Goal: Task Accomplishment & Management: Complete application form

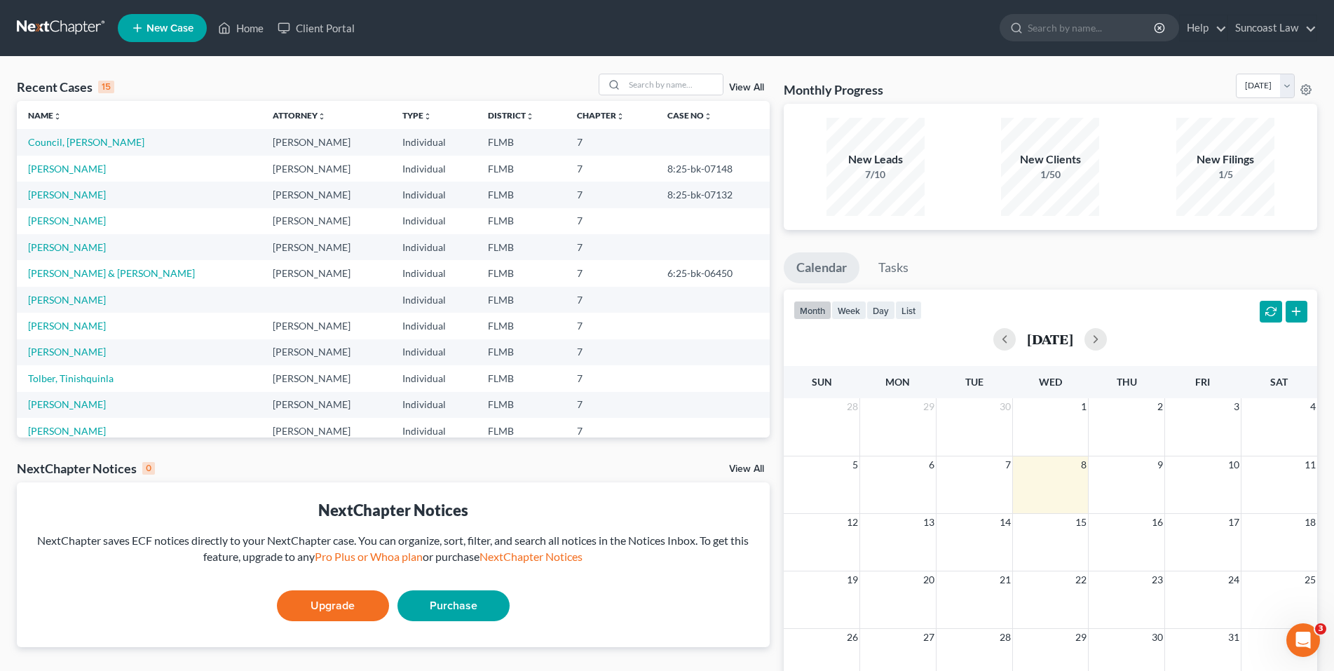
click at [154, 27] on span "New Case" at bounding box center [169, 28] width 47 height 11
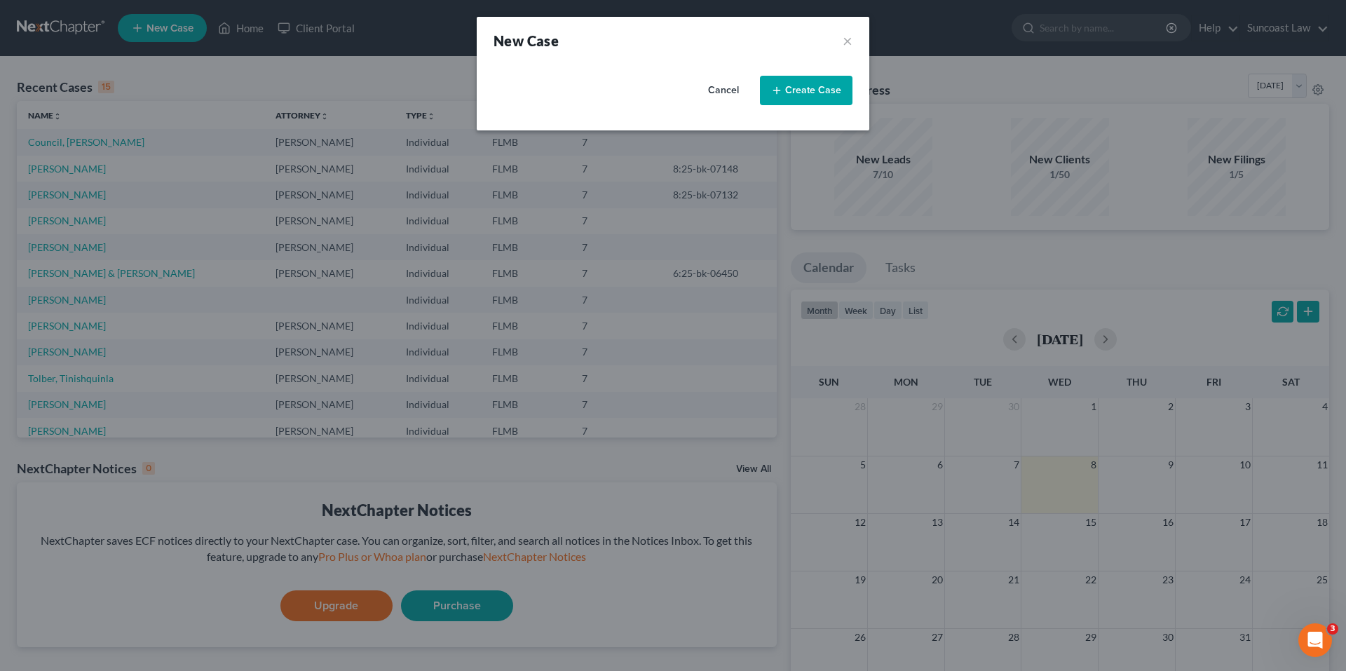
select select "15"
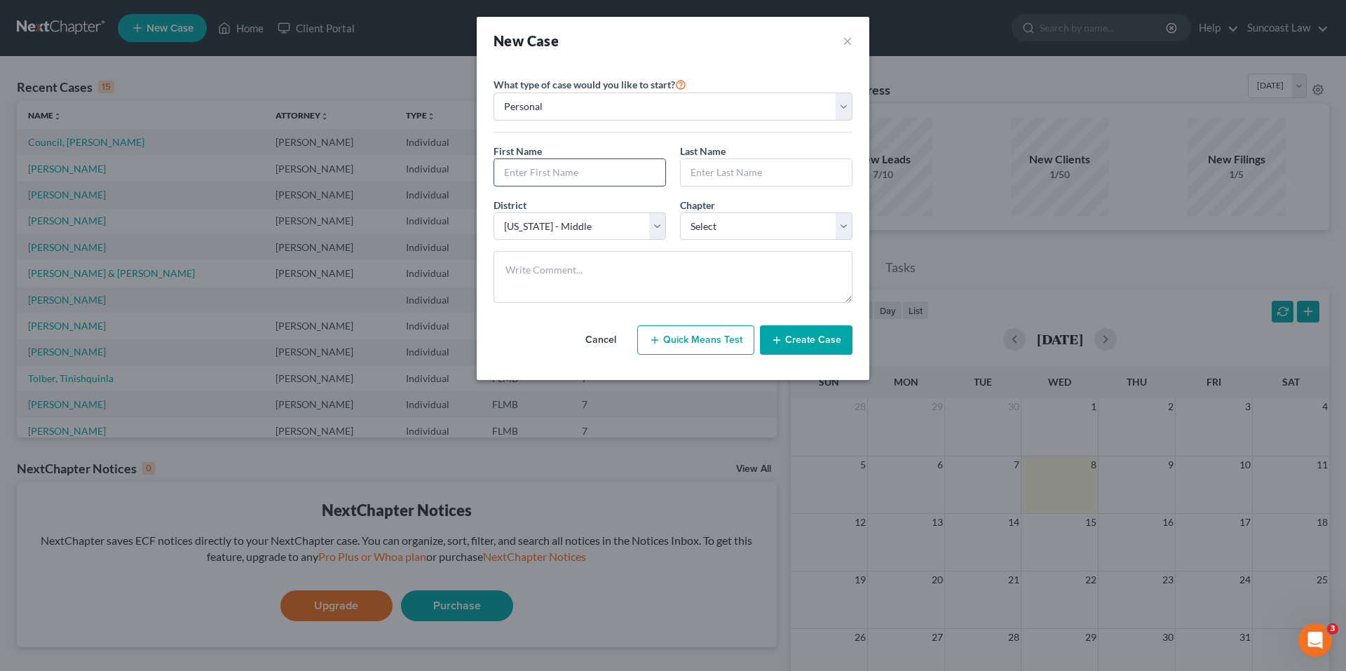
click at [540, 179] on input "text" at bounding box center [579, 172] width 171 height 27
paste input "[PERSON_NAME]"
drag, startPoint x: 541, startPoint y: 172, endPoint x: 573, endPoint y: 174, distance: 32.3
click at [573, 174] on input "[PERSON_NAME]" at bounding box center [579, 172] width 171 height 27
type input "[PERSON_NAME]"
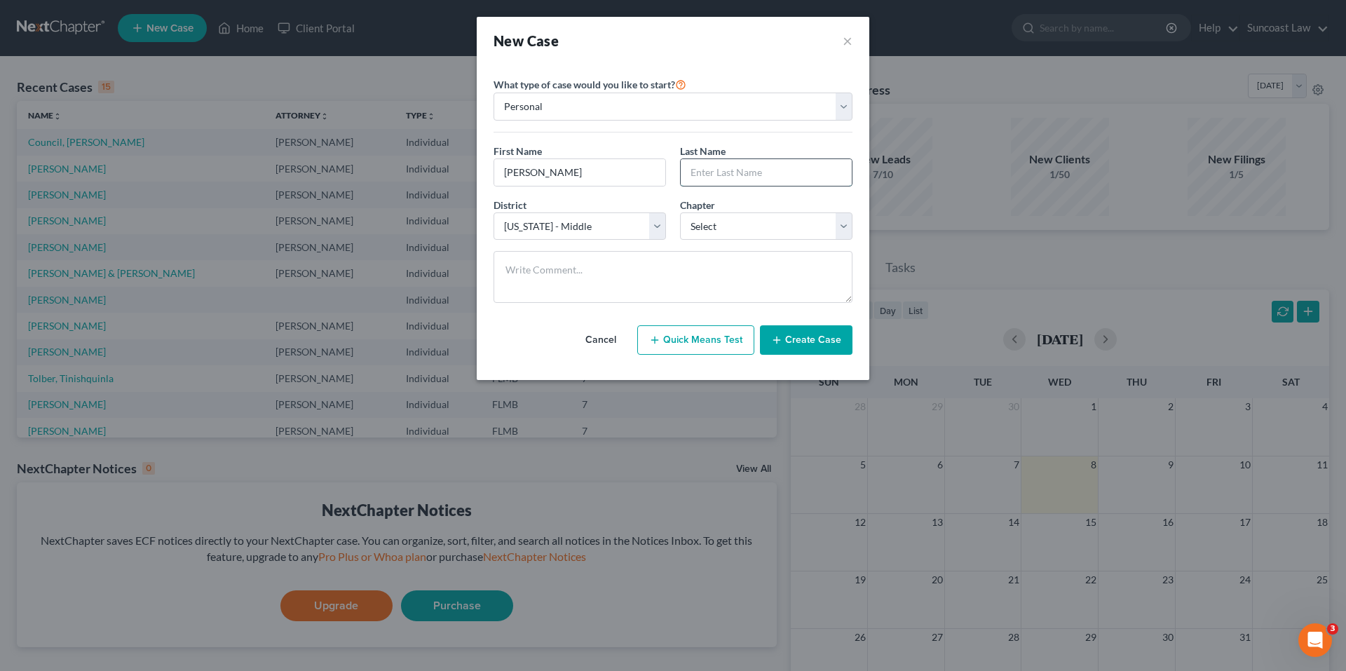
click at [704, 172] on input "text" at bounding box center [766, 172] width 171 height 27
paste input "[PERSON_NAME]"
type input "[PERSON_NAME]"
click at [844, 224] on select "Select 7 11 12 13" at bounding box center [766, 226] width 172 height 28
select select "0"
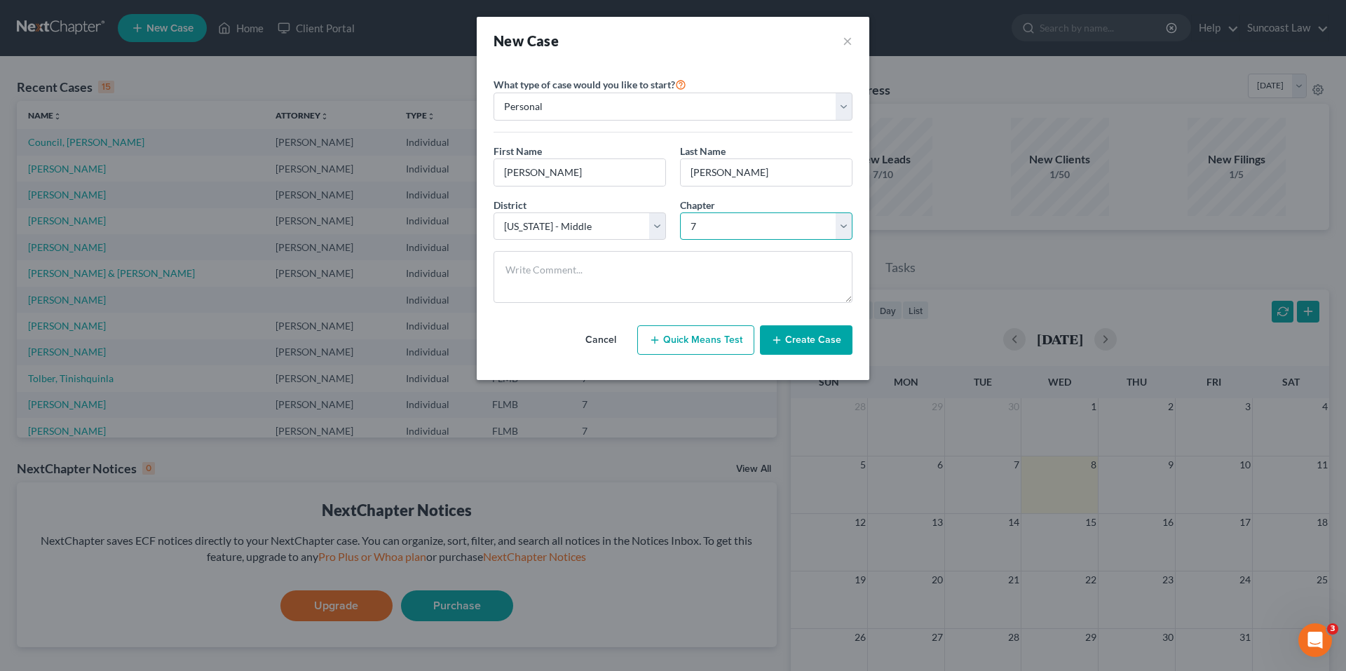
click at [680, 212] on select "Select 7 11 12 13" at bounding box center [766, 226] width 172 height 28
click at [813, 342] on button "Create Case" at bounding box center [806, 339] width 93 height 29
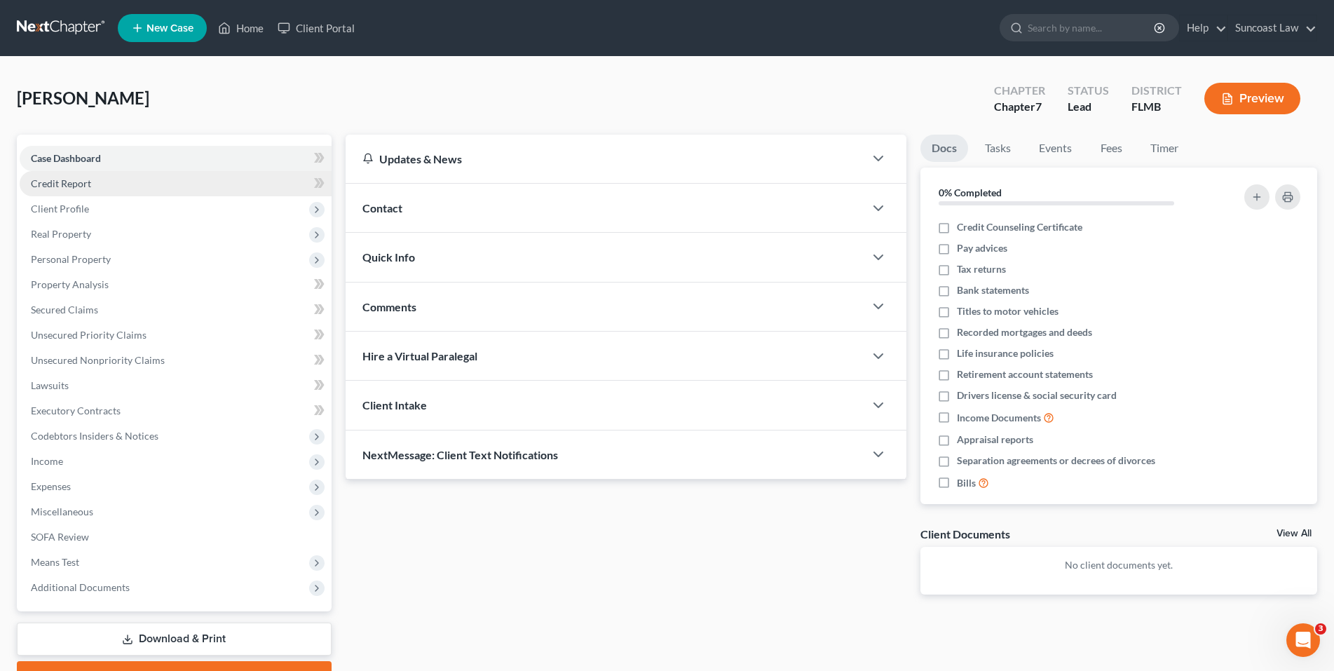
click at [50, 179] on span "Credit Report" at bounding box center [61, 183] width 60 height 12
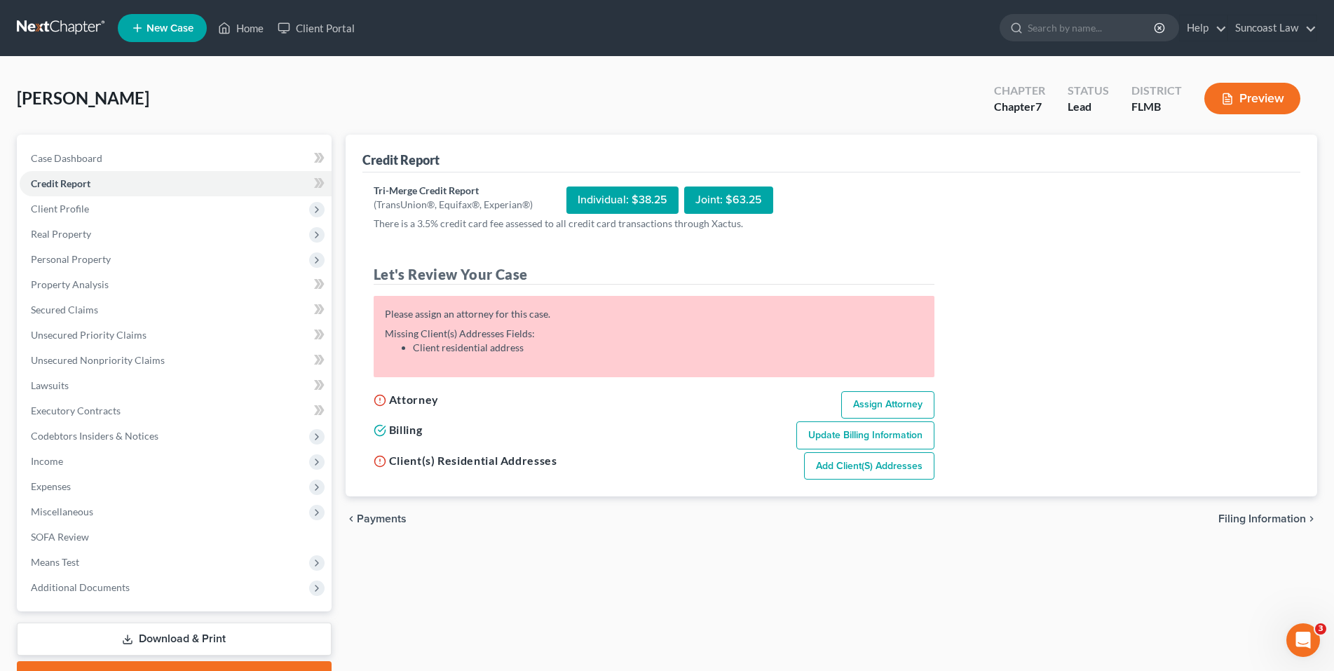
click at [892, 404] on link "Assign Attorney" at bounding box center [887, 405] width 93 height 28
select select "1"
select select "0"
select select "15"
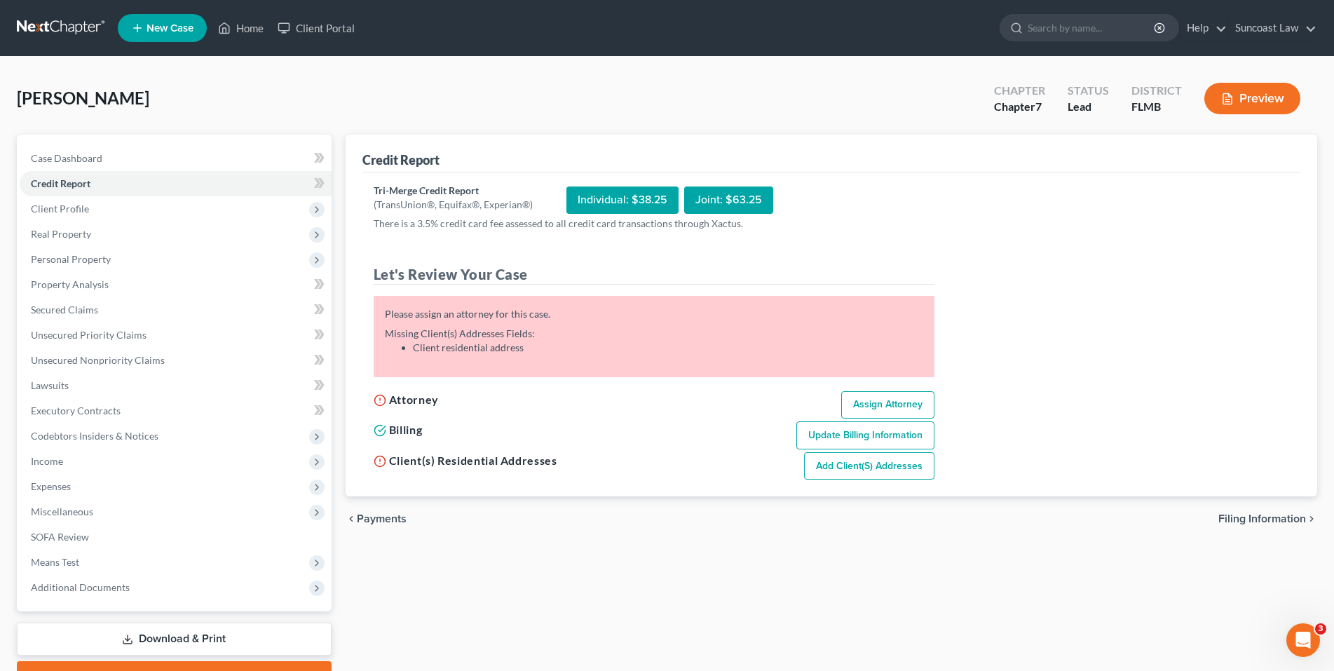
select select "9"
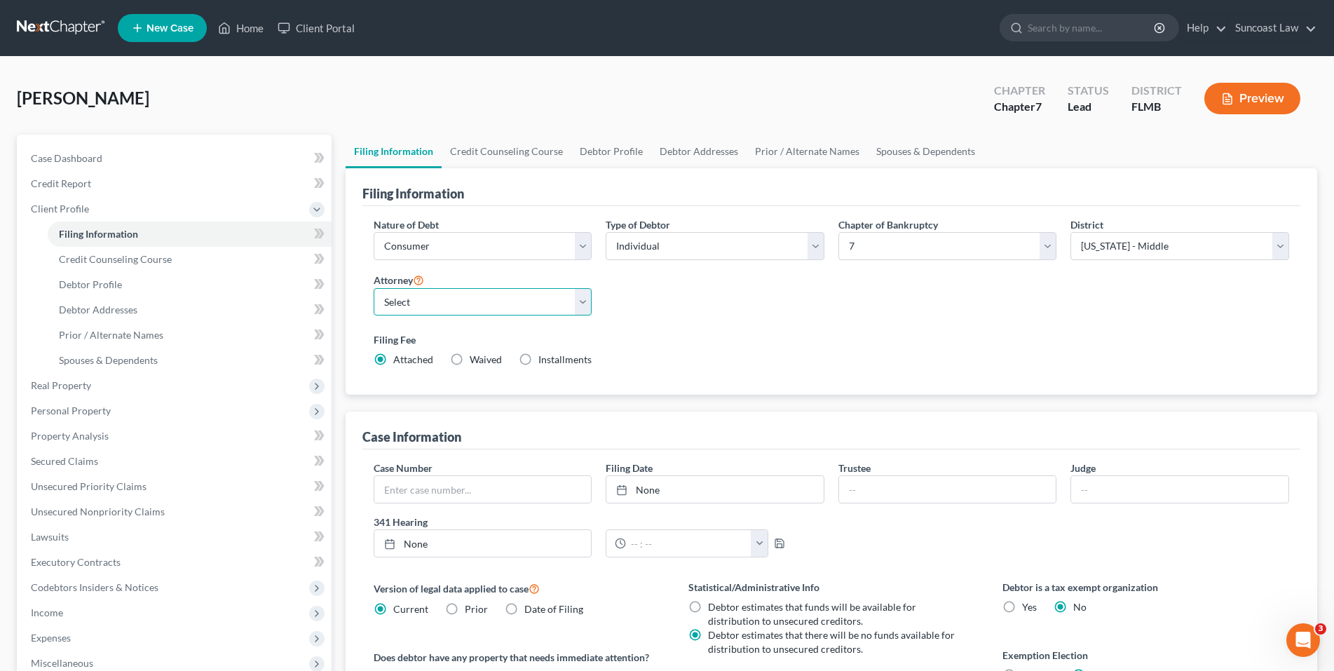
click at [583, 295] on select "Select [PERSON_NAME] - FLMB [PERSON_NAME] - FLMB" at bounding box center [483, 302] width 219 height 28
select select "0"
click at [374, 288] on select "Select [PERSON_NAME] - FLMB [PERSON_NAME] - FLMB" at bounding box center [483, 302] width 219 height 28
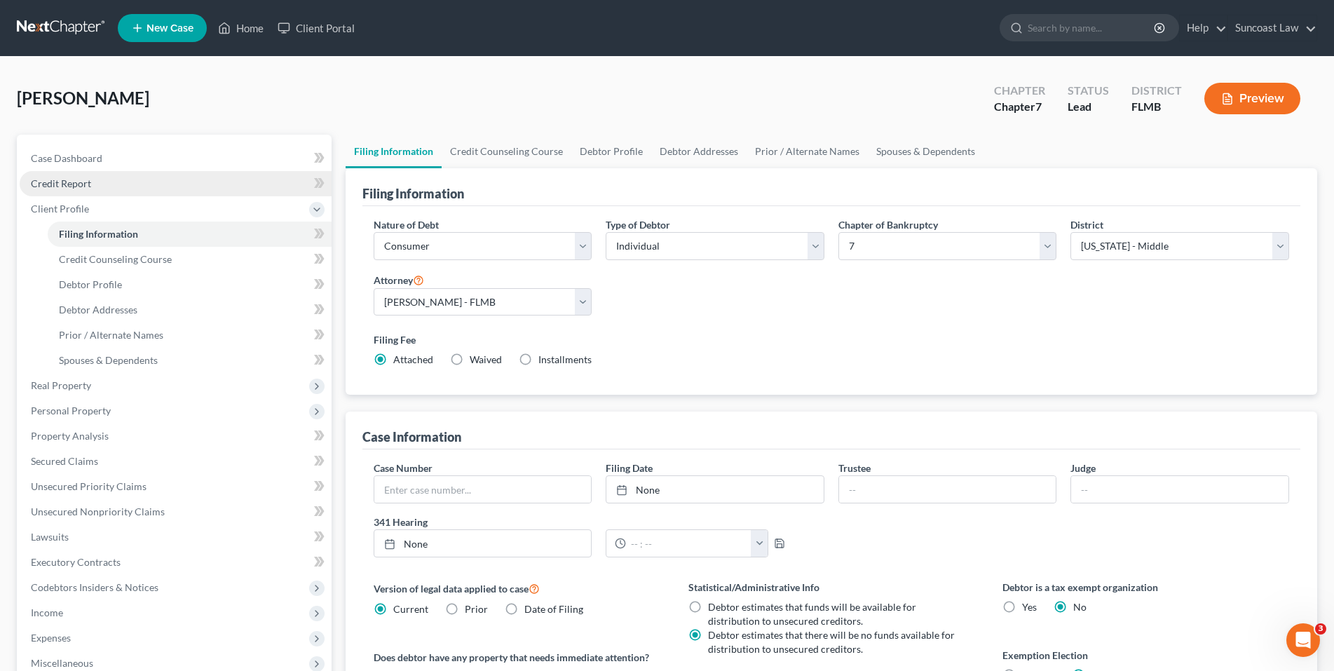
click at [67, 179] on span "Credit Report" at bounding box center [61, 183] width 60 height 12
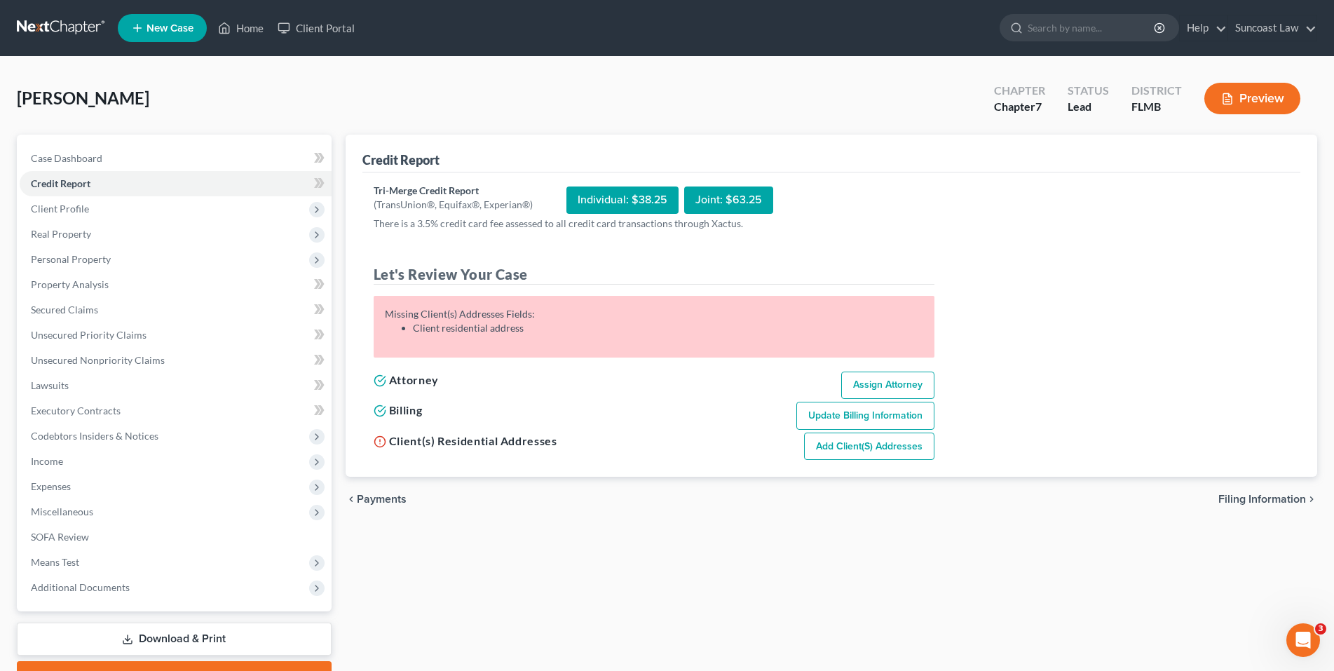
click at [890, 444] on link "Add Client(s) Addresses" at bounding box center [869, 446] width 130 height 28
select select "0"
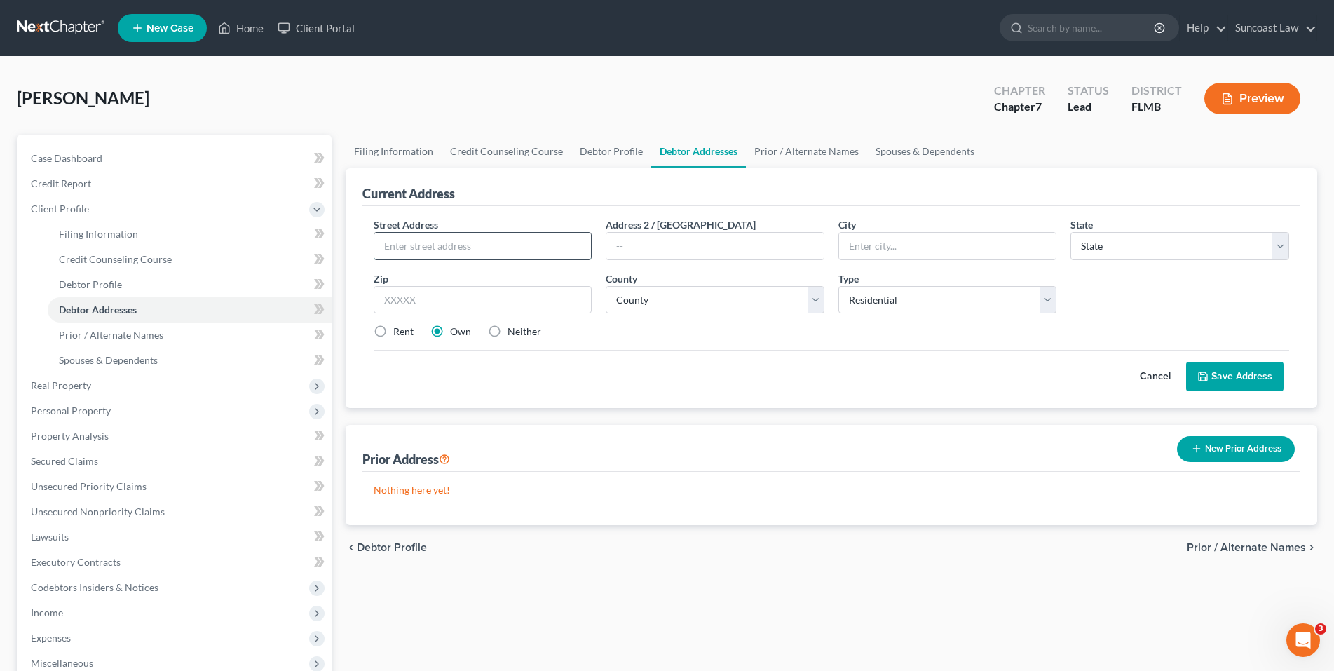
click at [416, 250] on input "text" at bounding box center [482, 246] width 217 height 27
paste input "[STREET_ADDRESS]"
type input "[STREET_ADDRESS]"
click at [436, 299] on input "text" at bounding box center [483, 300] width 219 height 28
type input "34771"
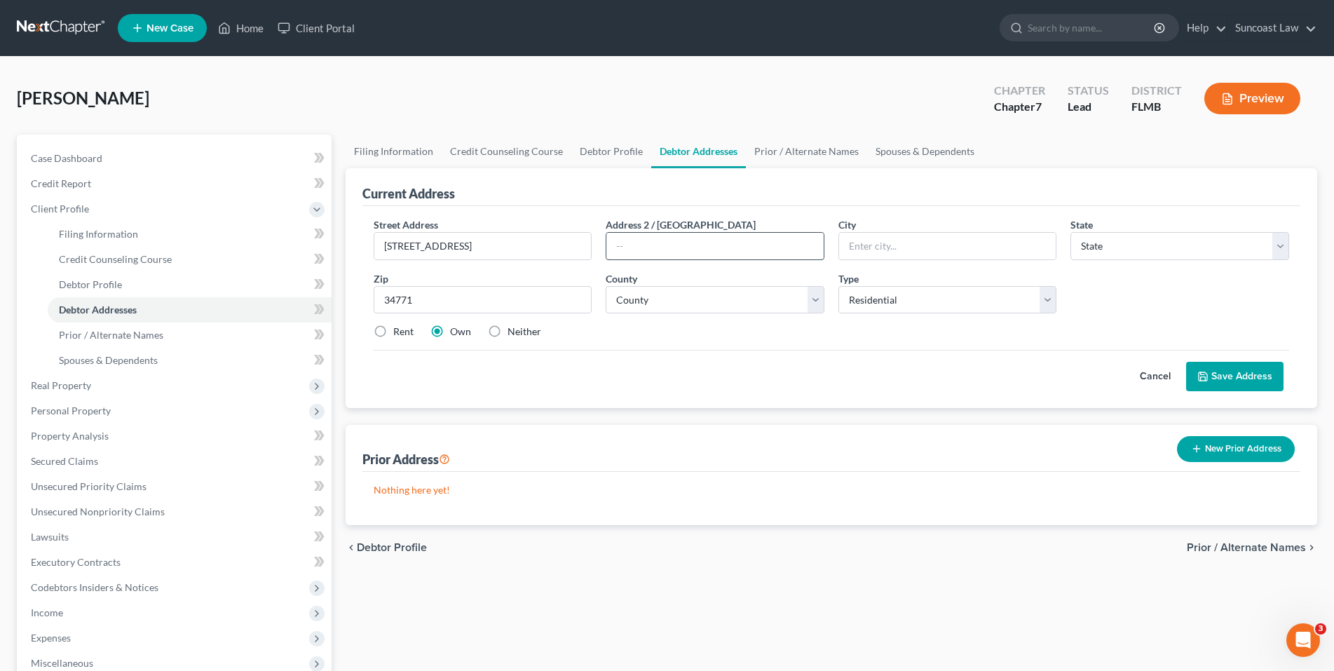
type input "Saint Cloud"
select select "9"
click at [746, 243] on input "text" at bounding box center [714, 246] width 217 height 27
click at [704, 301] on select "County" at bounding box center [715, 300] width 219 height 28
select select "48"
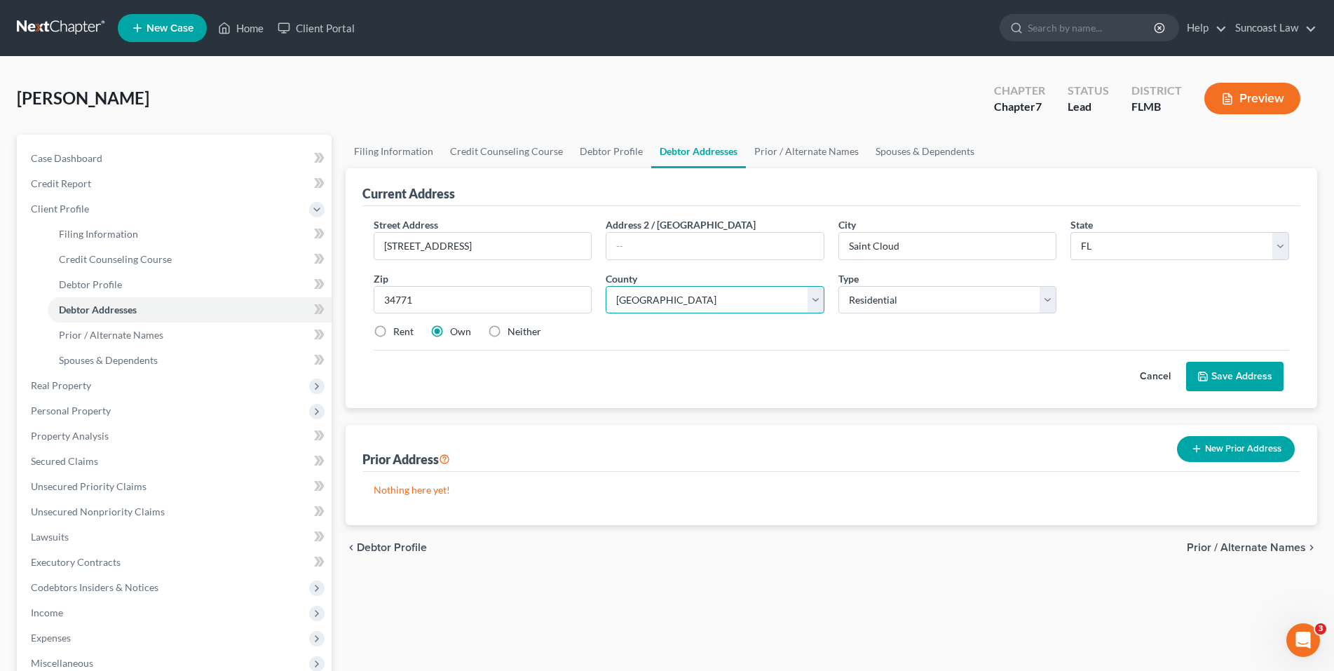
click at [606, 286] on select "County [GEOGRAPHIC_DATA] [GEOGRAPHIC_DATA] [GEOGRAPHIC_DATA] [GEOGRAPHIC_DATA] …" at bounding box center [715, 300] width 219 height 28
click at [1226, 374] on button "Save Address" at bounding box center [1234, 376] width 97 height 29
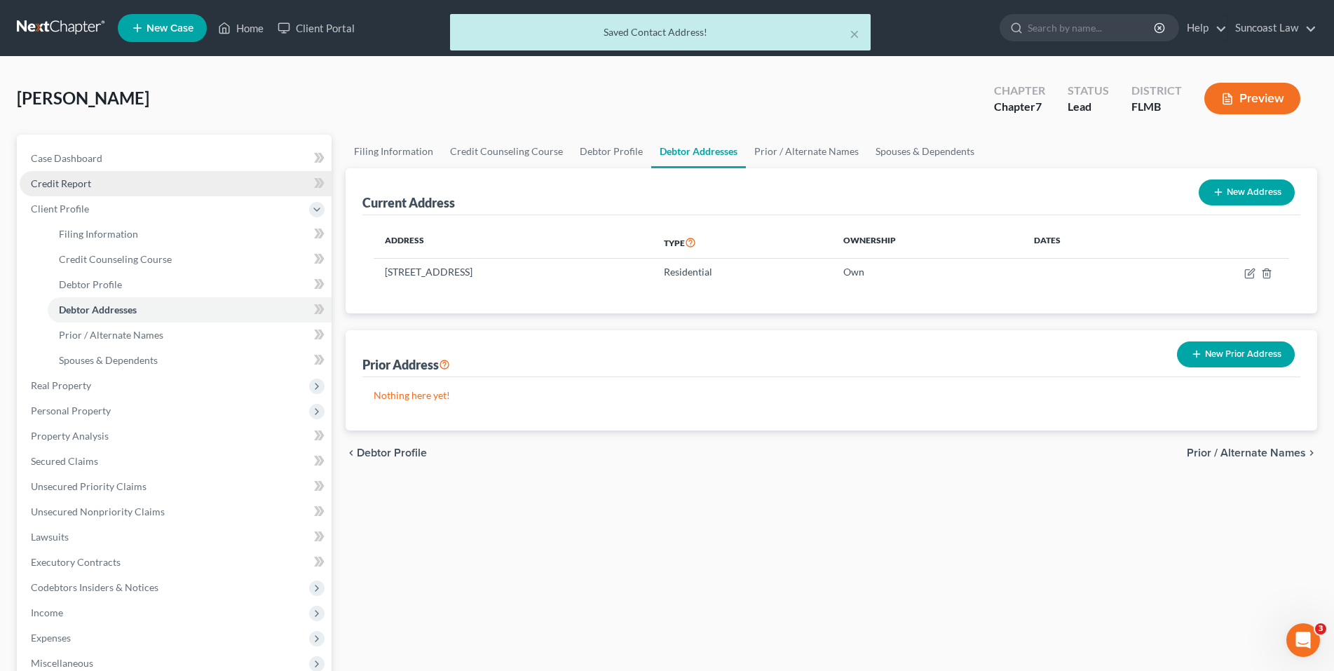
click at [86, 186] on span "Credit Report" at bounding box center [61, 183] width 60 height 12
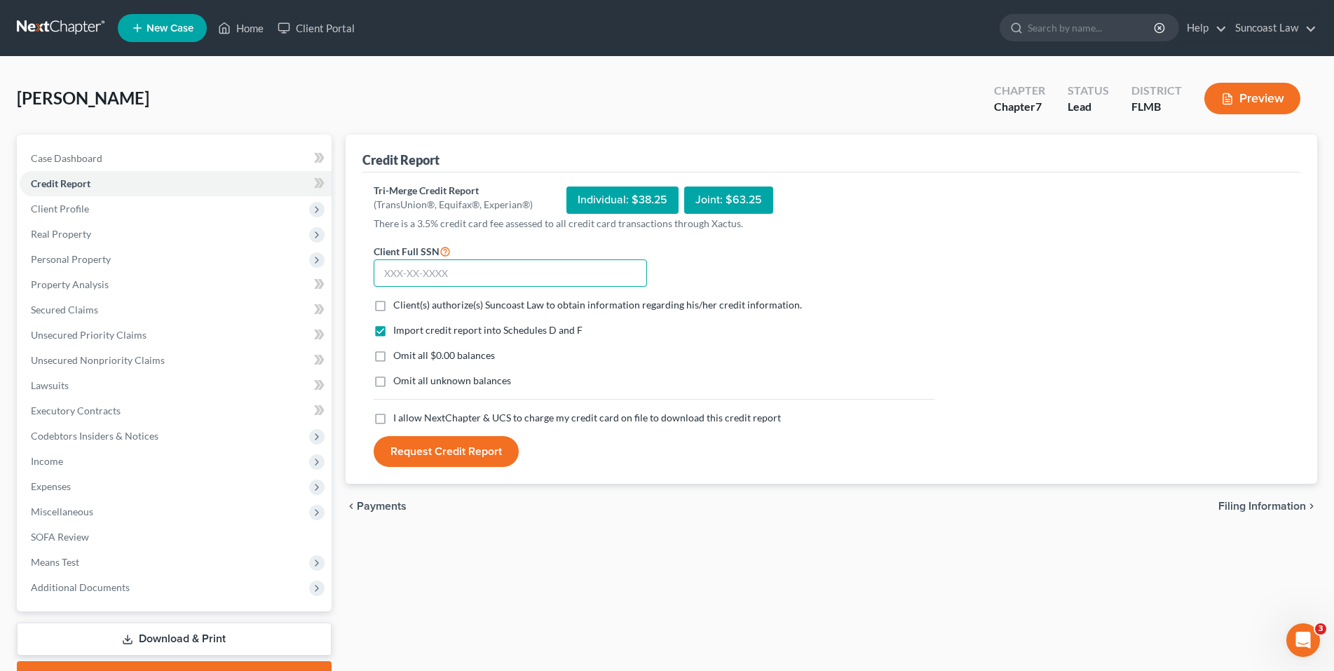
click at [395, 281] on input "text" at bounding box center [510, 273] width 273 height 28
paste input "258-53-6436"
type input "258-53-6436"
click at [393, 303] on label "Client(s) authorize(s) Suncoast Law to obtain information regarding his/her cre…" at bounding box center [597, 305] width 409 height 14
click at [399, 303] on input "Client(s) authorize(s) Suncoast Law to obtain information regarding his/her cre…" at bounding box center [403, 302] width 9 height 9
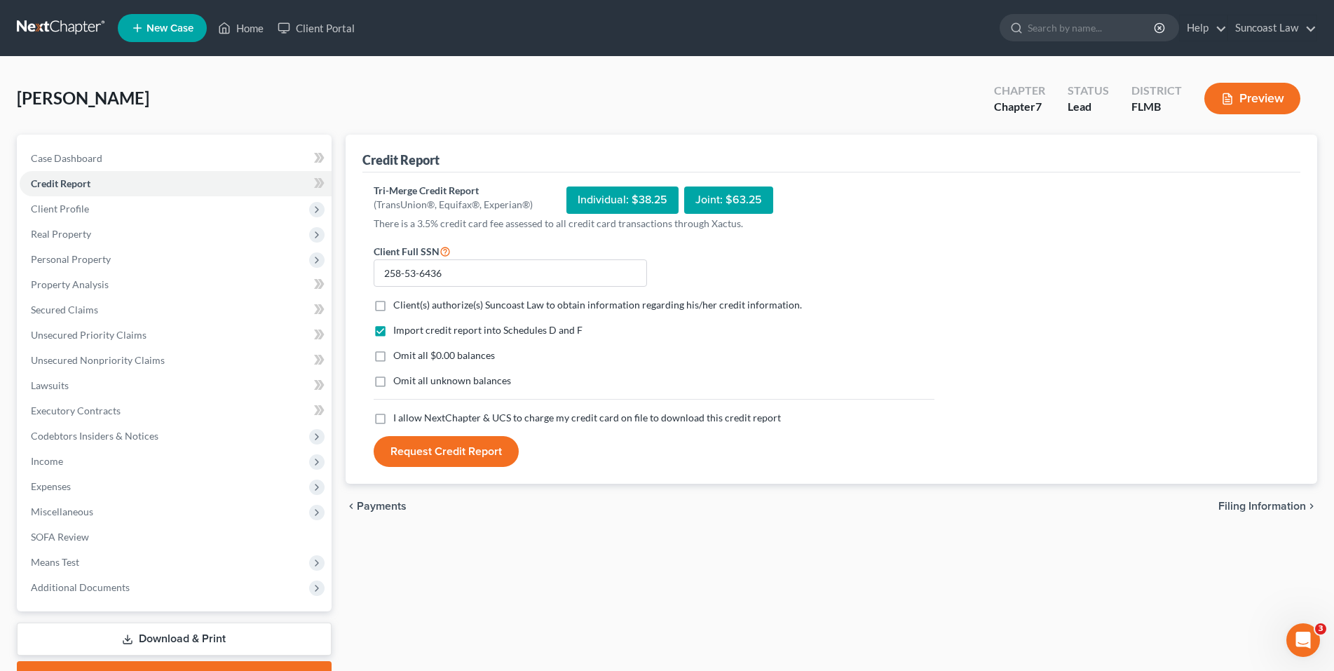
checkbox input "true"
click at [393, 418] on label "I allow NextChapter & UCS to charge my credit card on file to download this cre…" at bounding box center [587, 418] width 388 height 14
click at [399, 418] on input "I allow NextChapter & UCS to charge my credit card on file to download this cre…" at bounding box center [403, 415] width 9 height 9
checkbox input "true"
click at [432, 446] on button "Request Credit Report" at bounding box center [446, 451] width 145 height 31
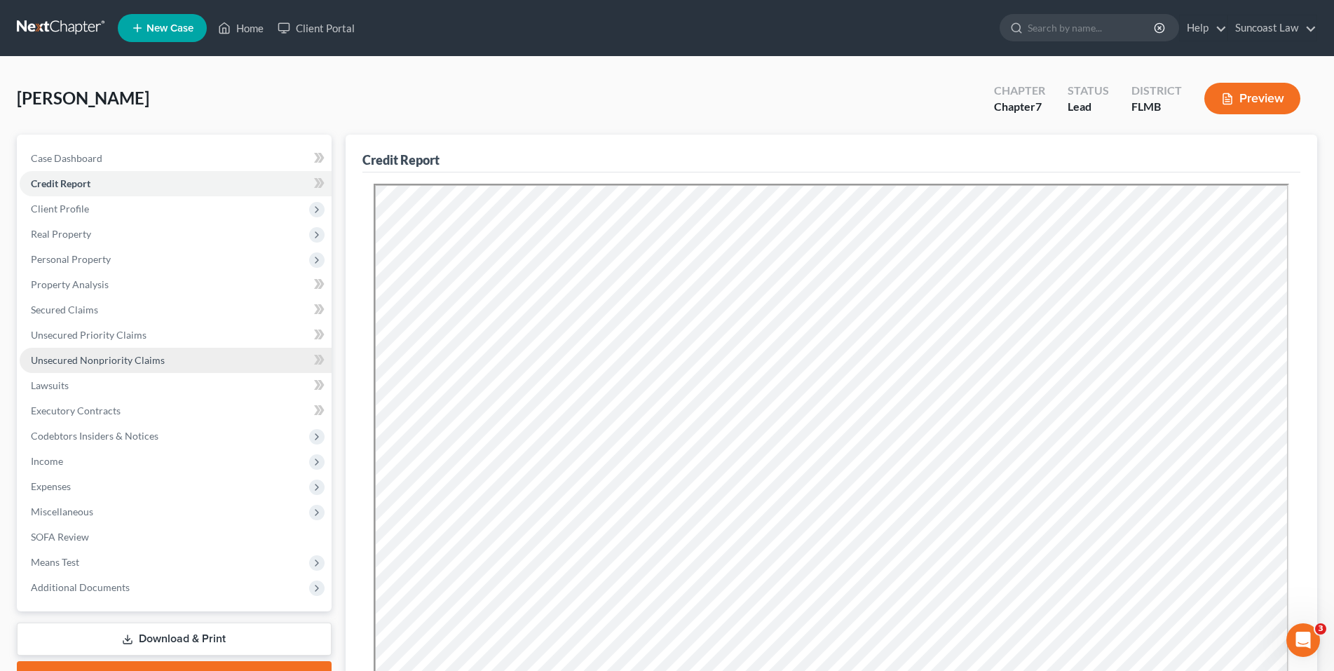
click at [101, 364] on span "Unsecured Nonpriority Claims" at bounding box center [98, 360] width 134 height 12
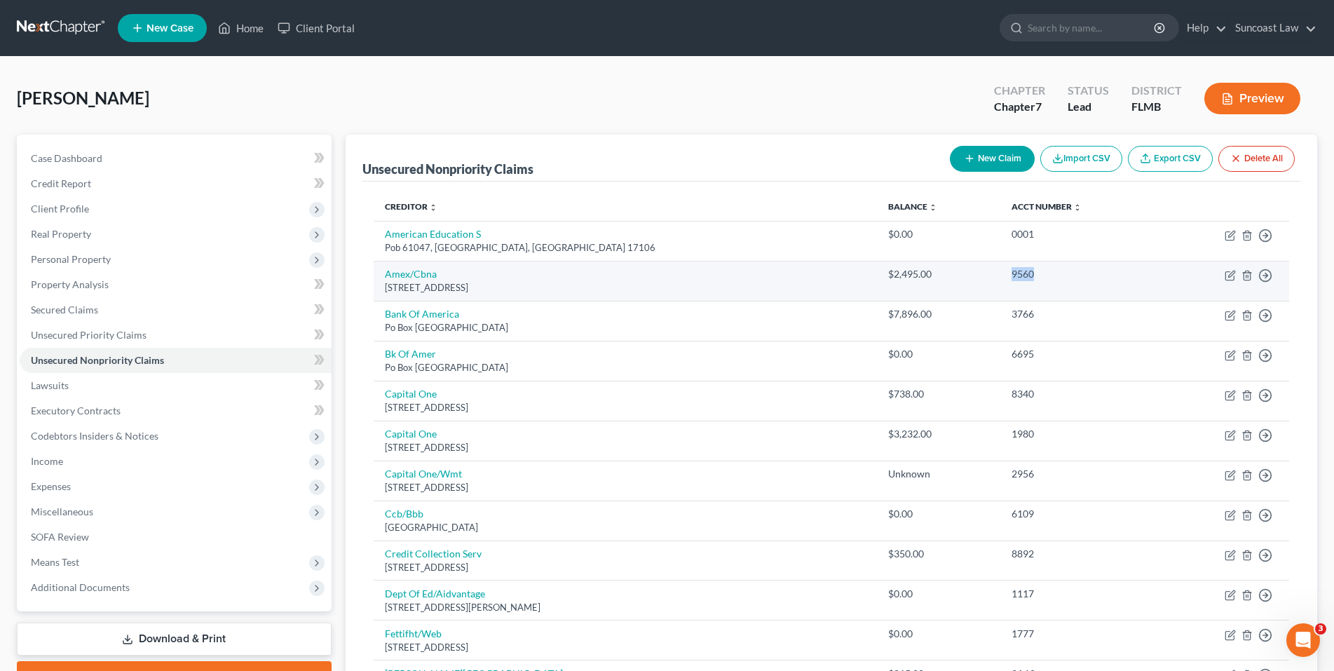
drag, startPoint x: 1004, startPoint y: 271, endPoint x: 971, endPoint y: 273, distance: 33.0
click at [1000, 273] on td "9560" at bounding box center [1079, 281] width 159 height 40
copy div "9560"
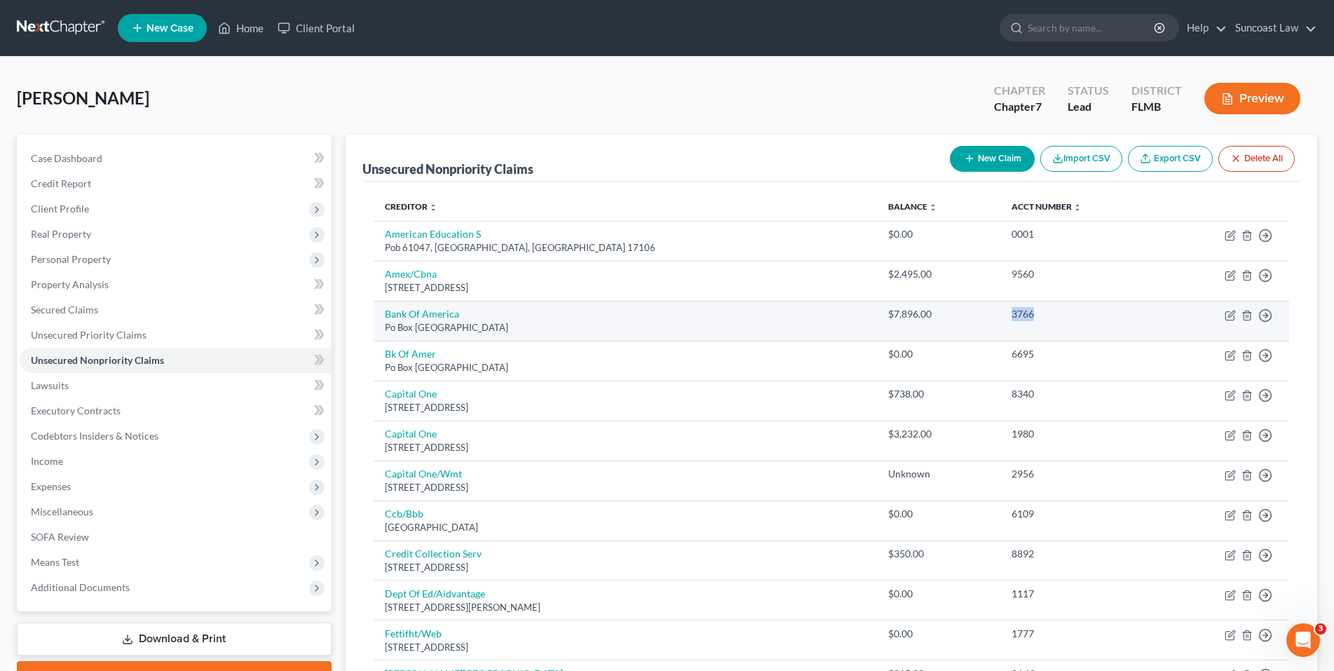
drag, startPoint x: 1012, startPoint y: 320, endPoint x: 957, endPoint y: 314, distance: 55.0
click at [957, 314] on tr "Bank Of [GEOGRAPHIC_DATA] $7,896.00 3766 Move to D Move to E Move to G Move to …" at bounding box center [831, 321] width 915 height 40
copy tr "3766"
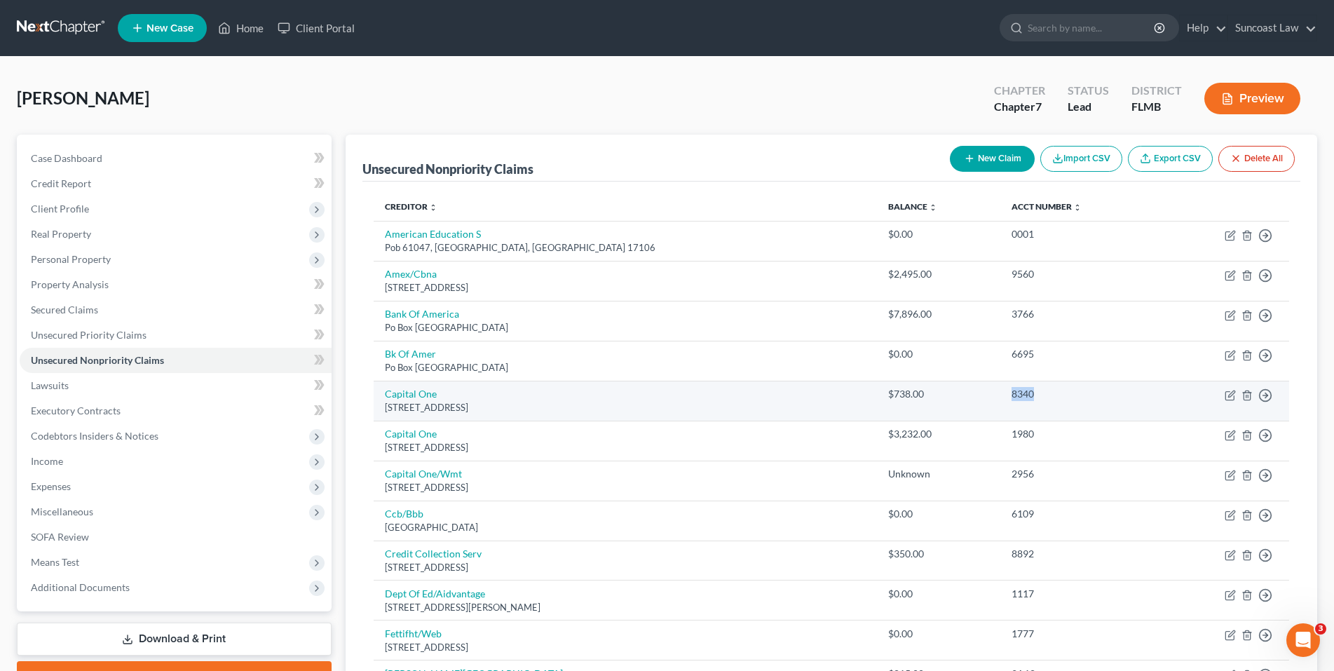
drag, startPoint x: 1007, startPoint y: 395, endPoint x: 974, endPoint y: 393, distance: 33.7
click at [1011, 393] on div "8340" at bounding box center [1079, 394] width 137 height 14
copy div "8340"
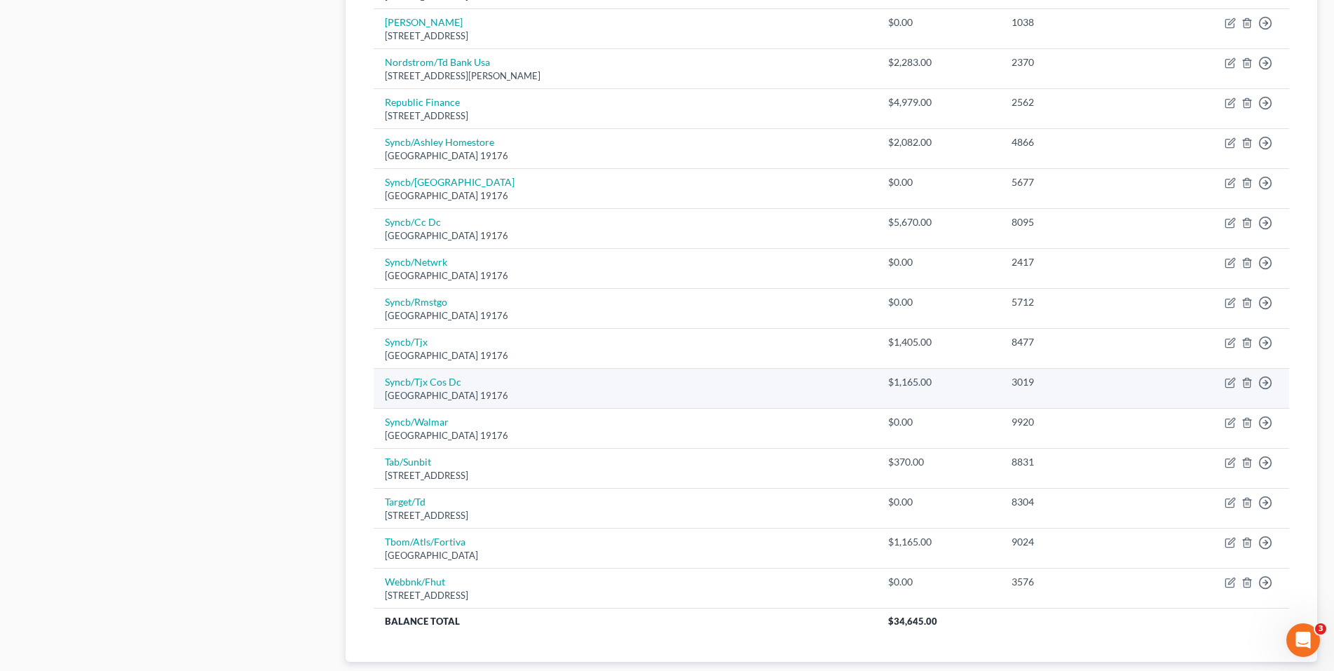
scroll to position [860, 0]
